Goal: Information Seeking & Learning: Learn about a topic

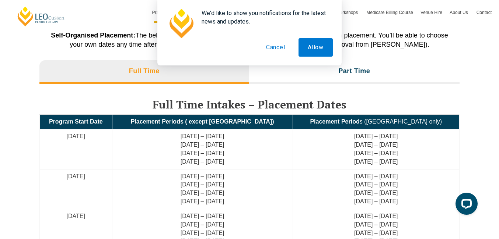
scroll to position [1693, 0]
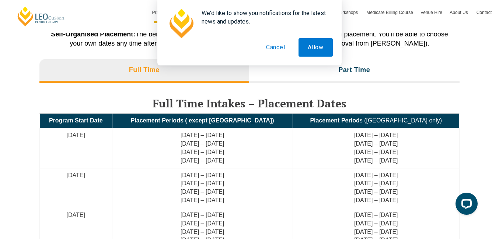
click at [249, 135] on td "22 July – 9 Aug 2024 26 Aug – 13 Sep 2024 30 Sep – 18 Oct 2024 18 Nov – 6 Dec 2…" at bounding box center [202, 149] width 180 height 40
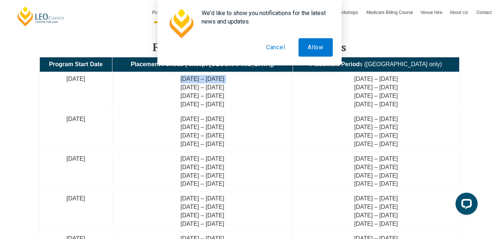
scroll to position [1748, 0]
